Goal: Find specific page/section: Find specific page/section

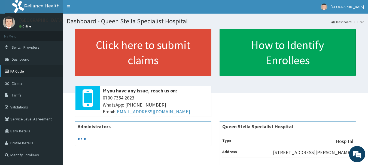
click at [34, 69] on link "PA Code" at bounding box center [31, 71] width 63 height 12
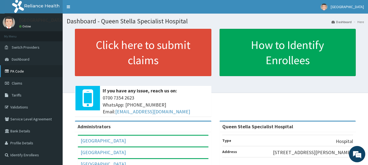
click at [16, 73] on link "PA Code" at bounding box center [31, 71] width 63 height 12
